Goal: Communication & Community: Participate in discussion

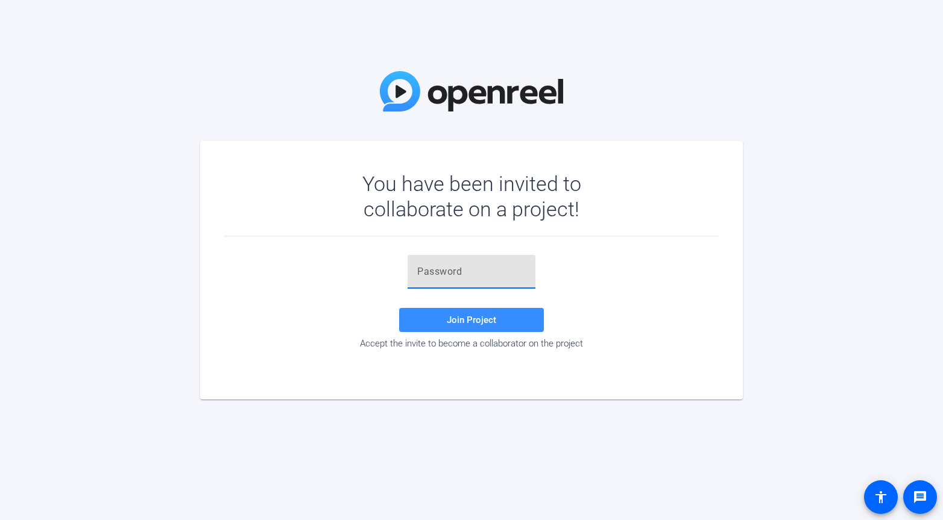
click at [497, 274] on input "text" at bounding box center [471, 272] width 108 height 14
paste input "B$(iSc"
type input "B$(iSc"
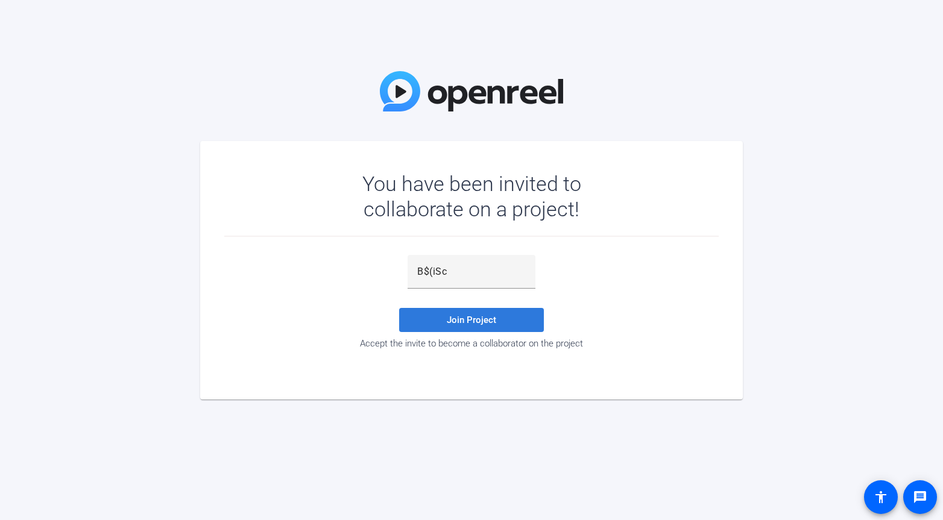
click at [479, 331] on span at bounding box center [471, 320] width 145 height 29
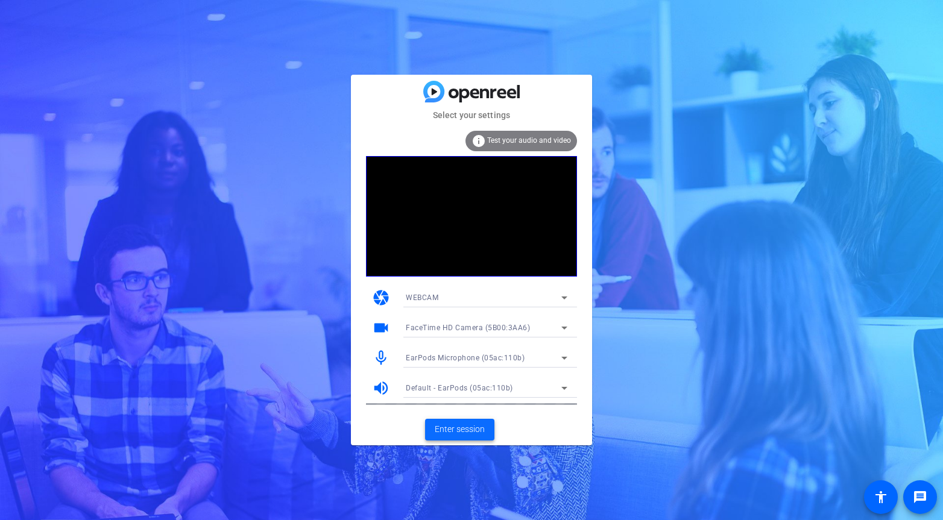
click at [485, 427] on span at bounding box center [459, 429] width 69 height 29
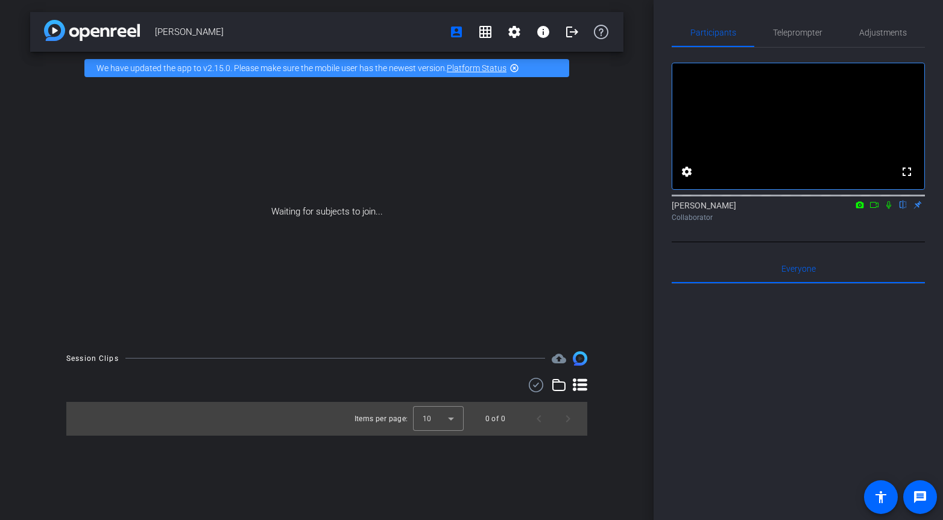
click at [876, 209] on icon at bounding box center [874, 205] width 10 height 8
click at [888, 209] on icon at bounding box center [888, 205] width 5 height 8
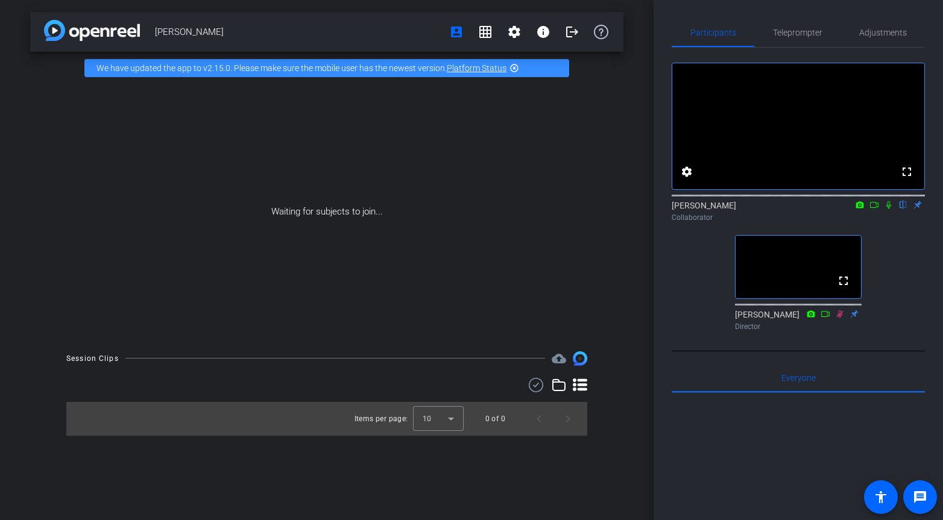
click at [877, 208] on icon at bounding box center [874, 205] width 8 height 6
click at [906, 209] on icon at bounding box center [903, 205] width 10 height 8
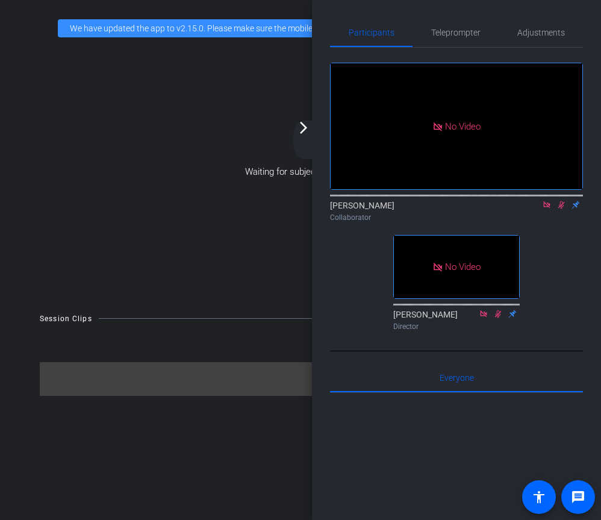
click at [561, 209] on icon at bounding box center [562, 205] width 10 height 8
click at [556, 210] on mat-icon at bounding box center [561, 204] width 14 height 11
click at [546, 209] on icon at bounding box center [547, 205] width 10 height 8
click at [546, 209] on icon at bounding box center [547, 205] width 5 height 8
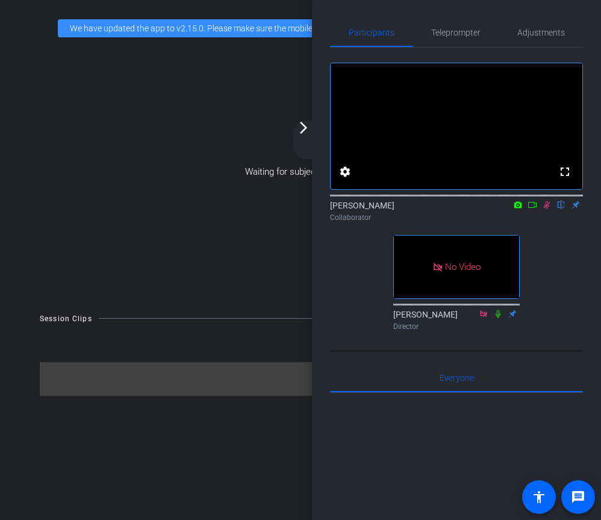
click at [533, 209] on icon at bounding box center [533, 205] width 10 height 8
click at [563, 210] on mat-icon at bounding box center [561, 204] width 14 height 11
click at [549, 208] on icon at bounding box center [547, 204] width 7 height 7
click at [549, 209] on icon at bounding box center [547, 205] width 10 height 8
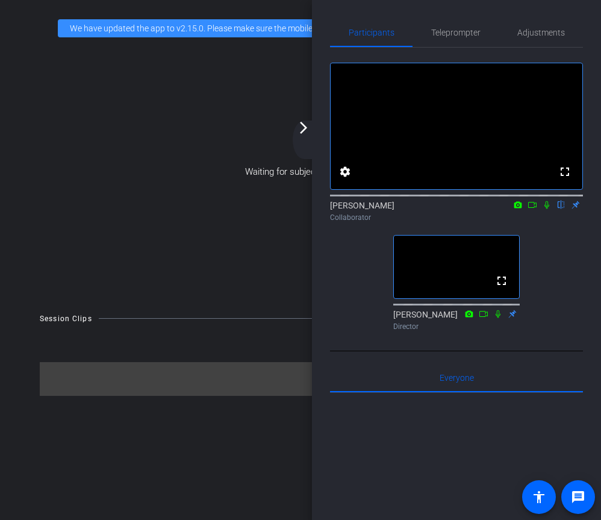
click at [549, 209] on icon at bounding box center [547, 205] width 10 height 8
click at [532, 210] on mat-icon at bounding box center [533, 204] width 14 height 11
click at [561, 209] on icon at bounding box center [562, 205] width 10 height 8
click at [551, 209] on icon at bounding box center [547, 205] width 10 height 8
click at [551, 312] on div "fullscreen settings [PERSON_NAME] flip Collaborator fullscreen [PERSON_NAME] Di…" at bounding box center [456, 192] width 253 height 288
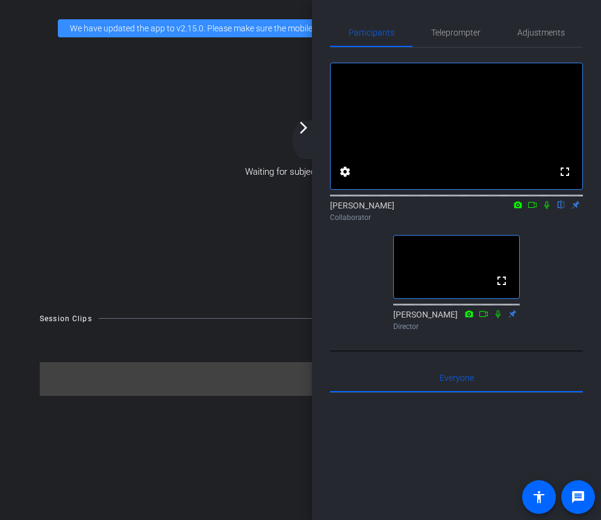
click at [548, 223] on div "Collaborator" at bounding box center [456, 217] width 253 height 11
click at [548, 209] on icon at bounding box center [547, 205] width 10 height 8
click at [551, 287] on div "fullscreen settings [PERSON_NAME] flip Collaborator fullscreen [PERSON_NAME] Di…" at bounding box center [456, 192] width 253 height 288
click at [546, 209] on icon at bounding box center [547, 205] width 7 height 8
